Goal: Information Seeking & Learning: Learn about a topic

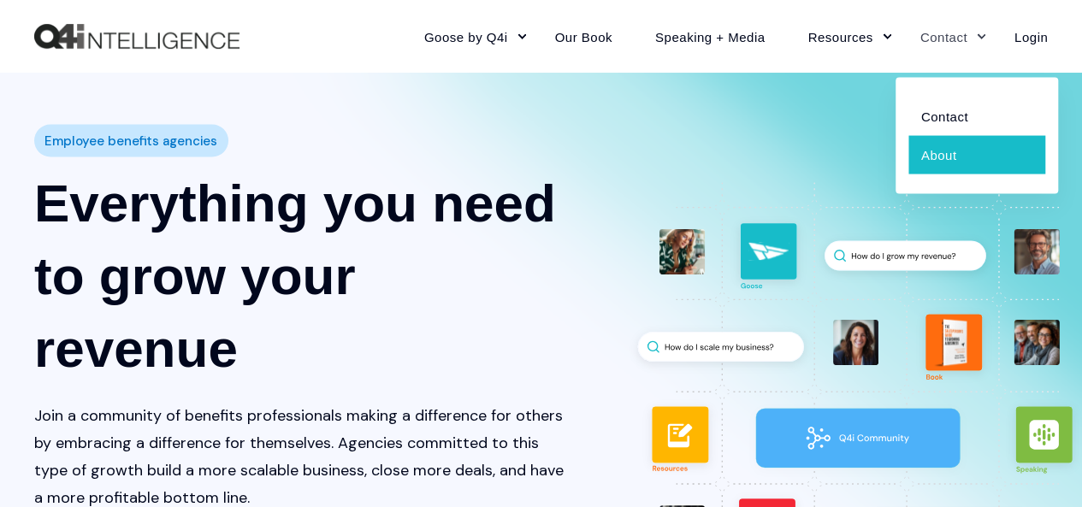
click at [939, 156] on link "About" at bounding box center [976, 154] width 137 height 38
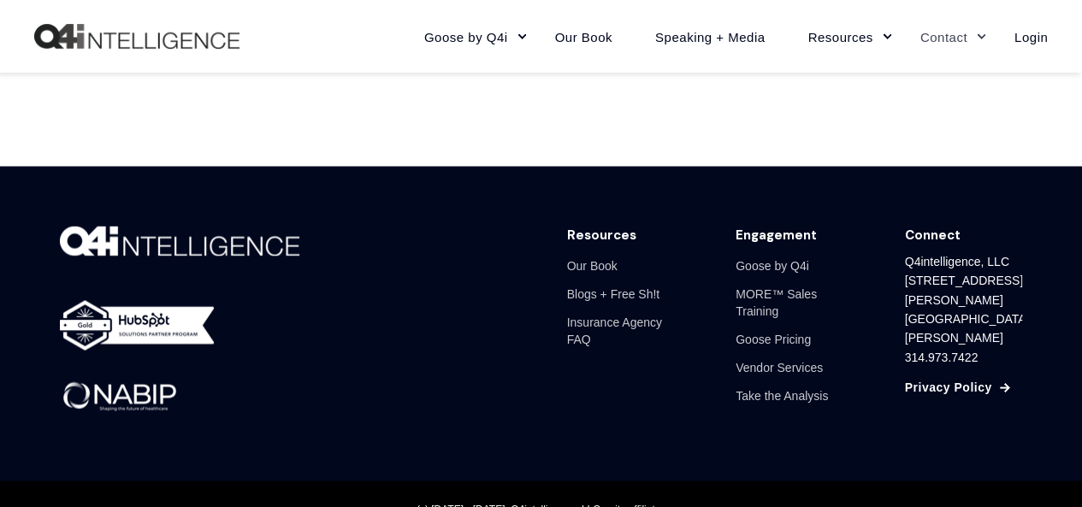
scroll to position [4774, 0]
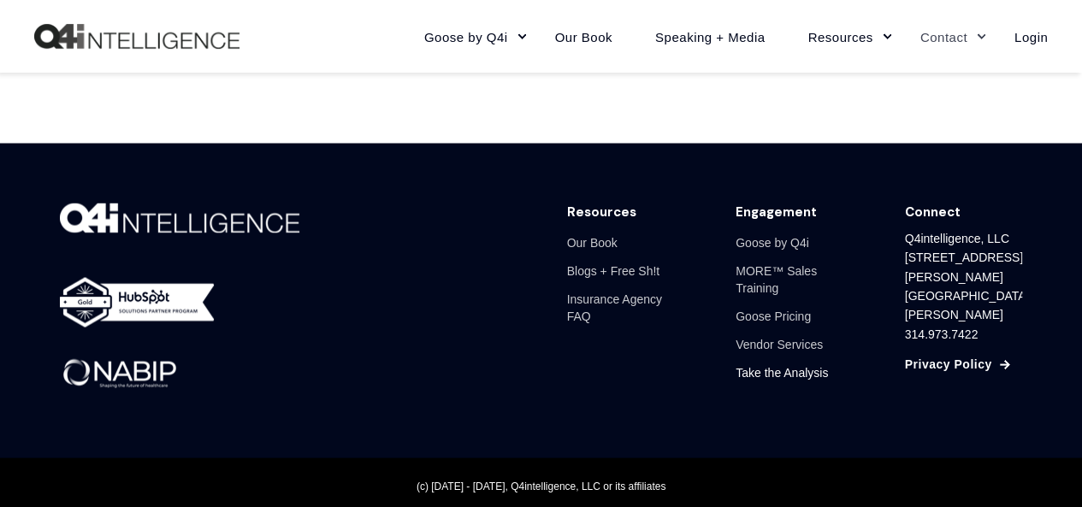
click at [780, 374] on link "Take the Analysis" at bounding box center [781, 371] width 92 height 28
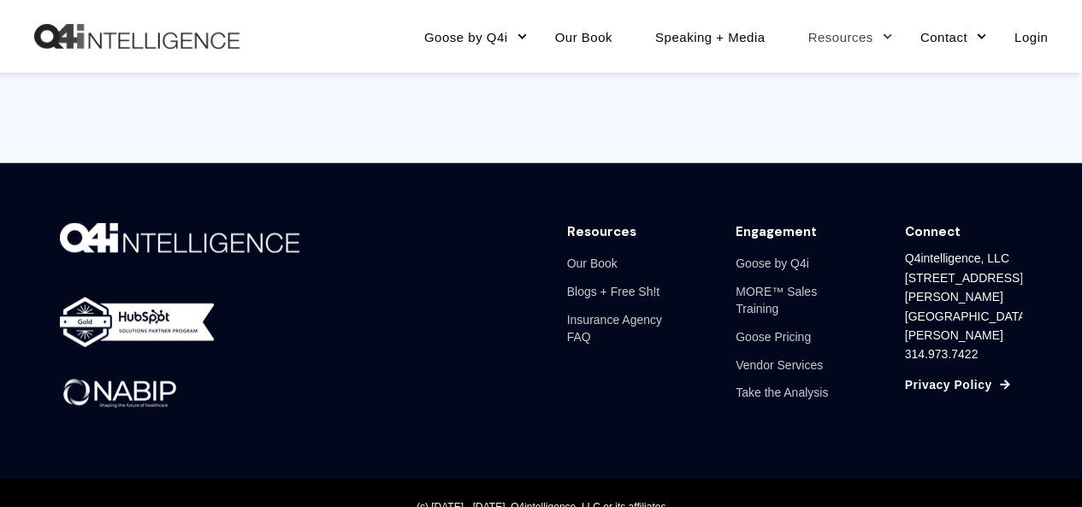
scroll to position [1945, 0]
